Goal: Information Seeking & Learning: Learn about a topic

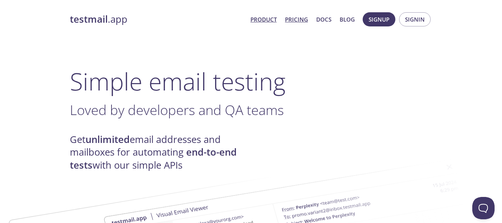
click at [296, 18] on link "Pricing" at bounding box center [296, 20] width 23 height 10
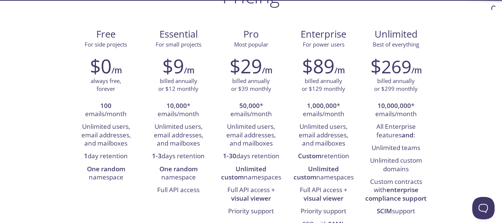
scroll to position [74, 0]
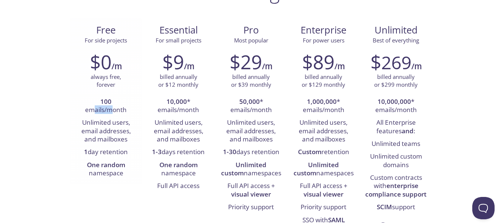
drag, startPoint x: 113, startPoint y: 109, endPoint x: 122, endPoint y: 114, distance: 9.8
click at [119, 110] on li "100 emails/month" at bounding box center [105, 106] width 61 height 21
click at [100, 131] on li "Unlimited users, email addresses, and mailboxes" at bounding box center [105, 130] width 61 height 29
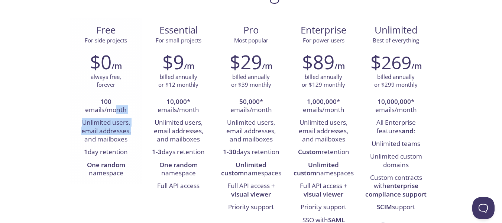
drag, startPoint x: 115, startPoint y: 116, endPoint x: 136, endPoint y: 134, distance: 27.6
click at [136, 134] on ul "100 emails/month Unlimited users, email addresses, and mailboxes 1 day retentio…" at bounding box center [105, 138] width 61 height 84
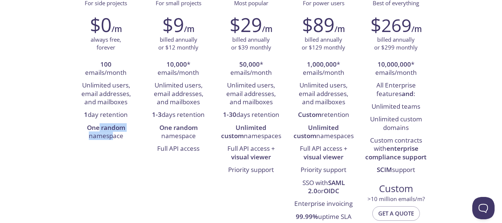
drag, startPoint x: 100, startPoint y: 128, endPoint x: 125, endPoint y: 150, distance: 32.7
click at [125, 149] on div "Free For side projects $0 /m always free, forever 100 emails/month Unlimited us…" at bounding box center [251, 111] width 363 height 260
click at [202, 94] on li "Unlimited users, email addresses, and mailboxes" at bounding box center [178, 93] width 61 height 29
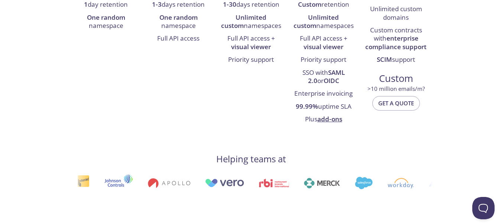
scroll to position [0, 0]
